Goal: Task Accomplishment & Management: Manage account settings

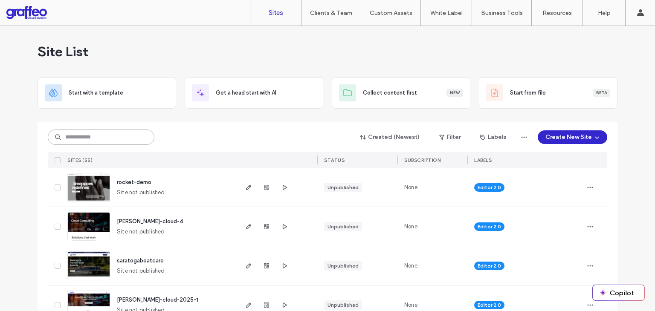
click at [119, 134] on input at bounding box center [101, 137] width 107 height 15
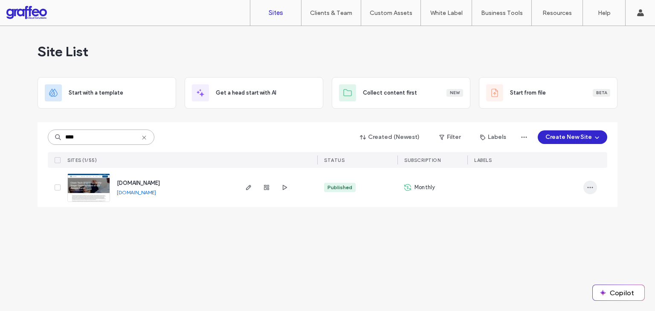
type input "****"
click at [591, 191] on icon "button" at bounding box center [590, 187] width 7 height 7
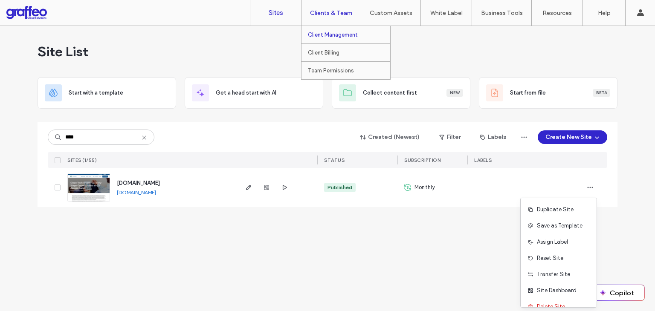
click at [326, 34] on label "Client Management" at bounding box center [333, 35] width 50 height 6
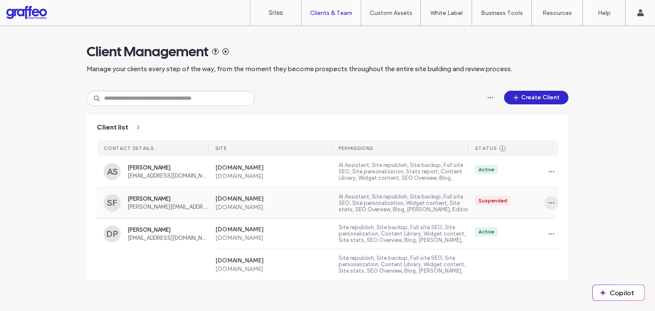
click at [548, 205] on icon "button" at bounding box center [551, 203] width 7 height 7
click at [567, 243] on span "Manage Access" at bounding box center [579, 241] width 40 height 9
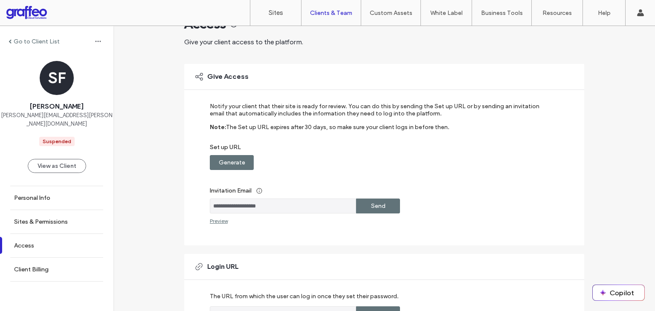
scroll to position [43, 0]
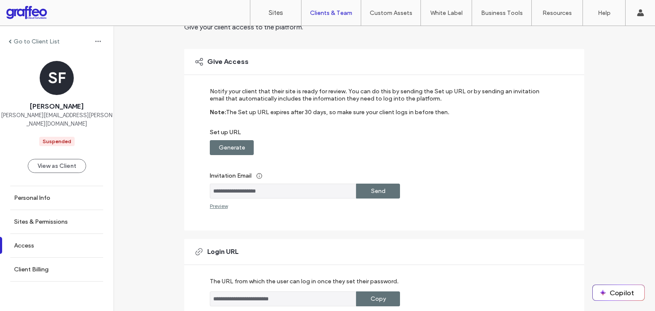
click at [233, 146] on label "Generate" at bounding box center [232, 148] width 26 height 16
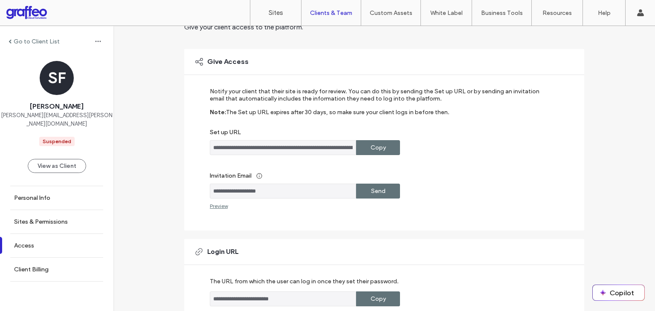
click at [383, 143] on div "Copy" at bounding box center [378, 147] width 44 height 15
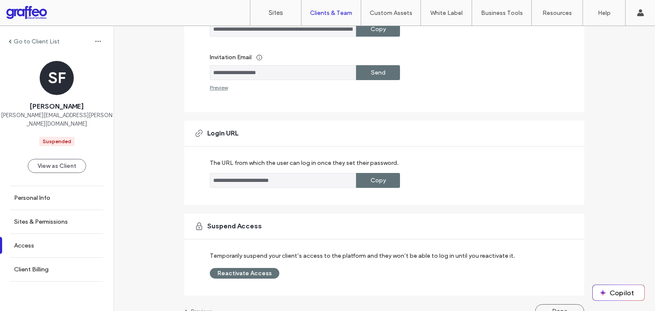
scroll to position [176, 0]
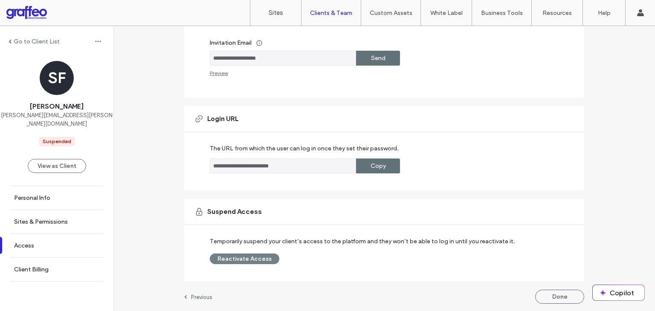
click at [236, 258] on button "Reactivate Access" at bounding box center [245, 259] width 70 height 11
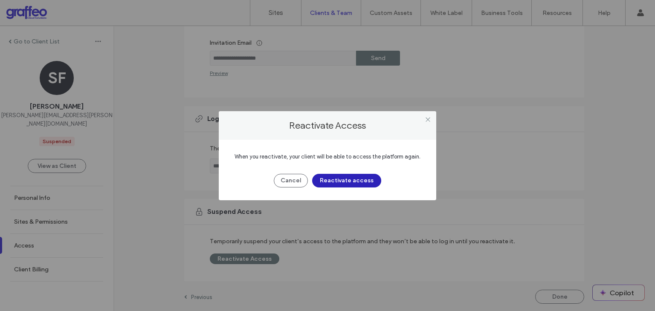
click at [336, 181] on button "Reactivate access" at bounding box center [346, 181] width 69 height 14
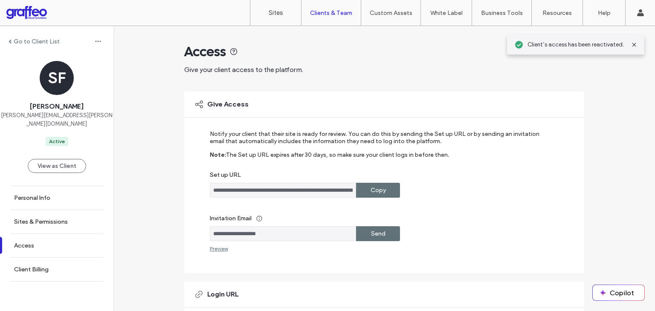
scroll to position [43, 0]
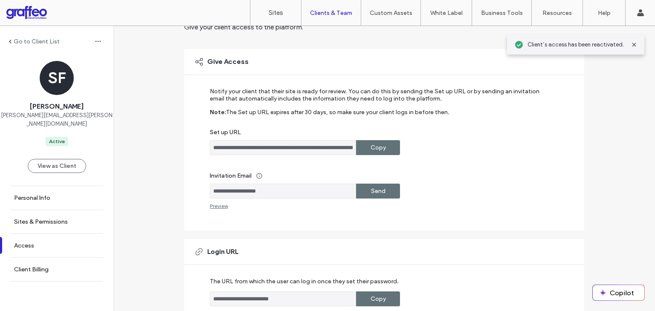
click at [384, 150] on div "Copy" at bounding box center [378, 147] width 44 height 15
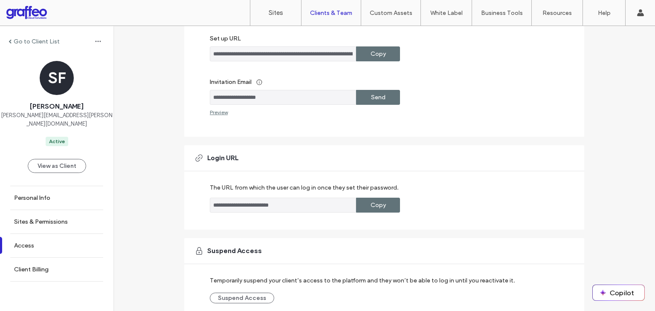
scroll to position [176, 0]
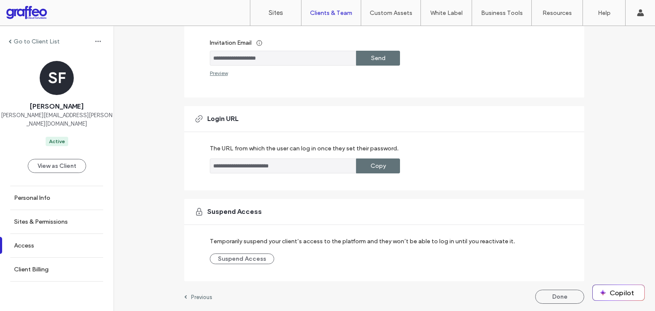
click at [548, 297] on button "Done" at bounding box center [559, 297] width 49 height 14
